Goal: Book appointment/travel/reservation

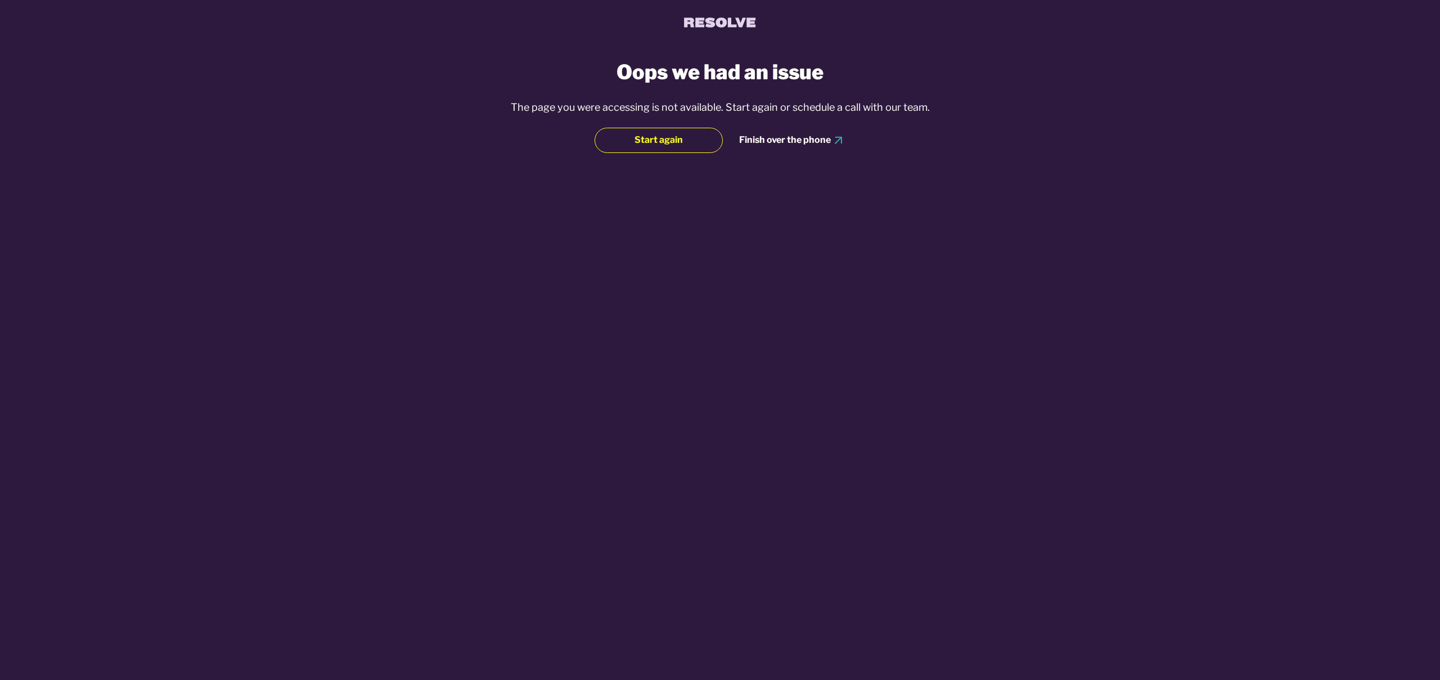
click at [694, 143] on button "Start again" at bounding box center [659, 140] width 128 height 25
click at [796, 140] on div "Finish over the phone" at bounding box center [785, 140] width 92 height 12
click at [809, 137] on div "Finish over the phone" at bounding box center [785, 140] width 92 height 12
